Goal: Information Seeking & Learning: Learn about a topic

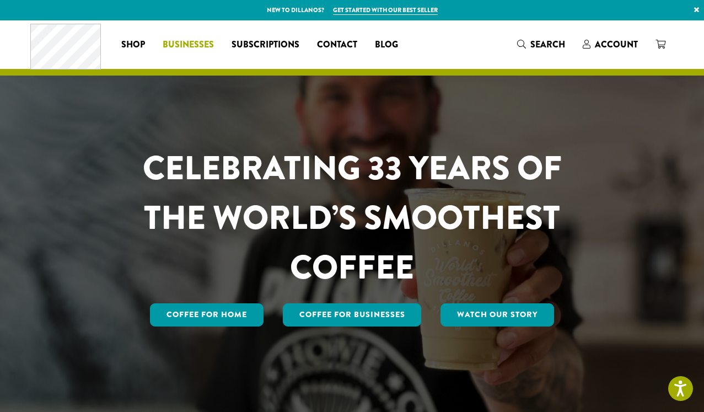
click at [199, 40] on span "Businesses" at bounding box center [188, 45] width 51 height 14
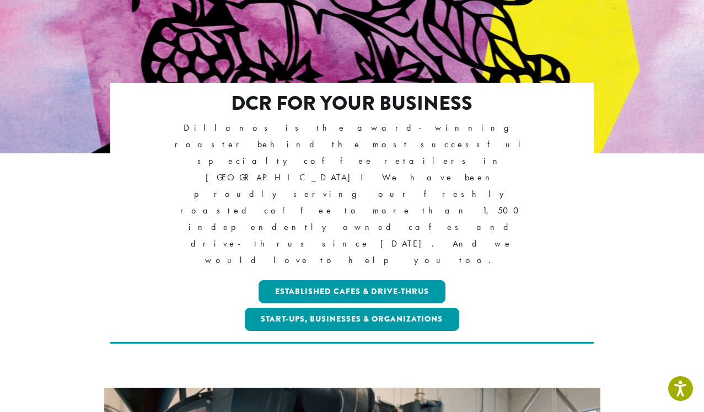
scroll to position [264, 0]
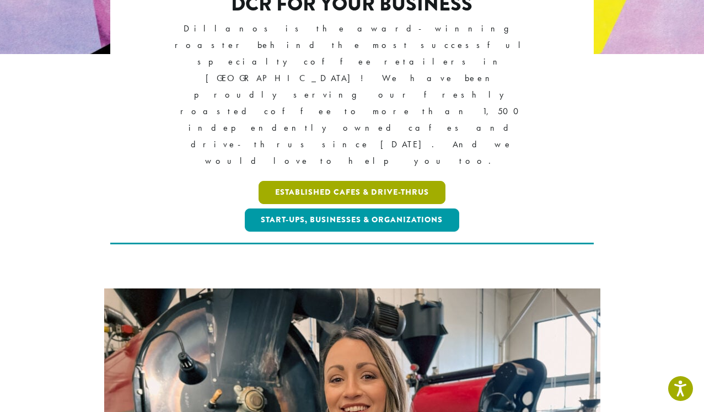
click at [346, 181] on link "Established Cafes & Drive-Thrus" at bounding box center [352, 192] width 187 height 23
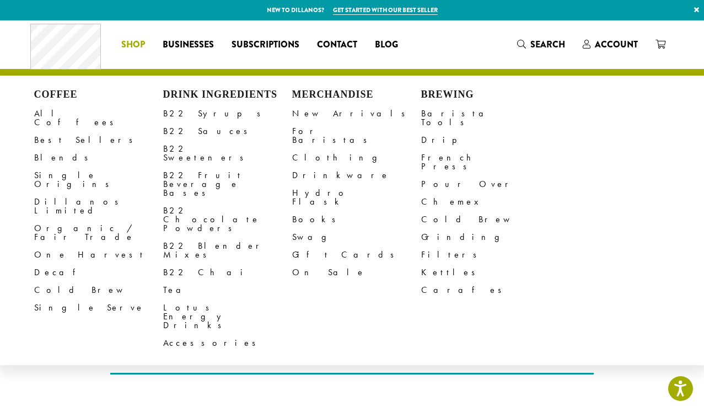
click at [140, 44] on li "Coffee All Coffees Best Sellers Blends Single Origins Dillanos Limited Organic …" at bounding box center [133, 45] width 41 height 18
click at [196, 116] on link "B22 Syrups" at bounding box center [227, 114] width 129 height 18
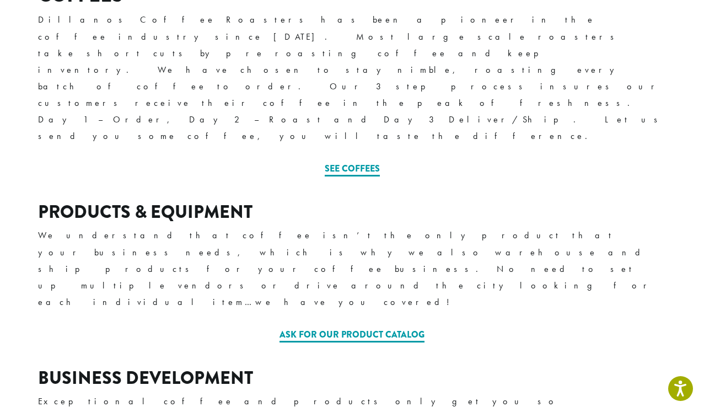
scroll to position [533, 0]
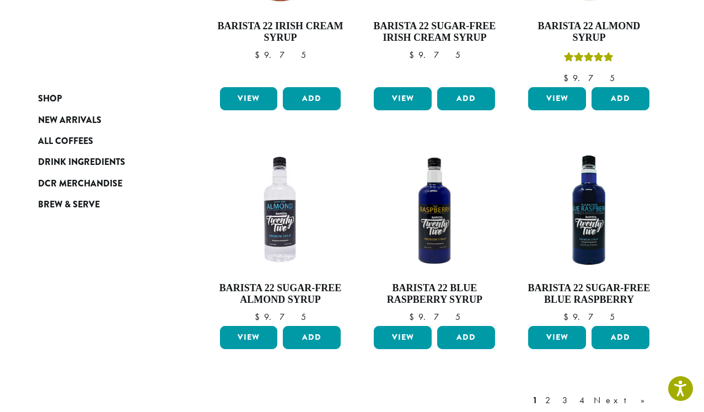
scroll to position [876, 0]
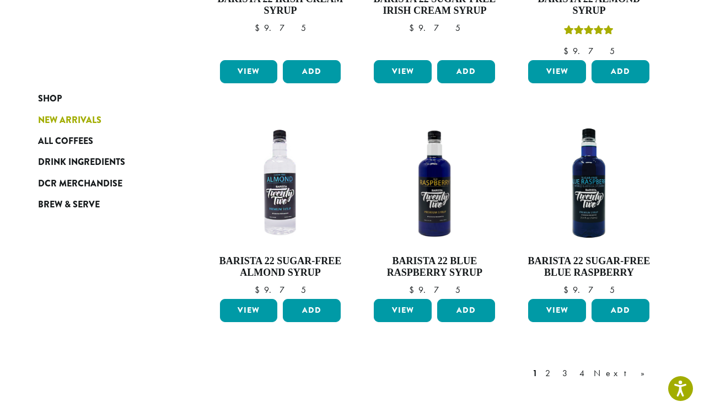
click at [90, 119] on span "New Arrivals" at bounding box center [69, 121] width 63 height 14
